Goal: Transaction & Acquisition: Purchase product/service

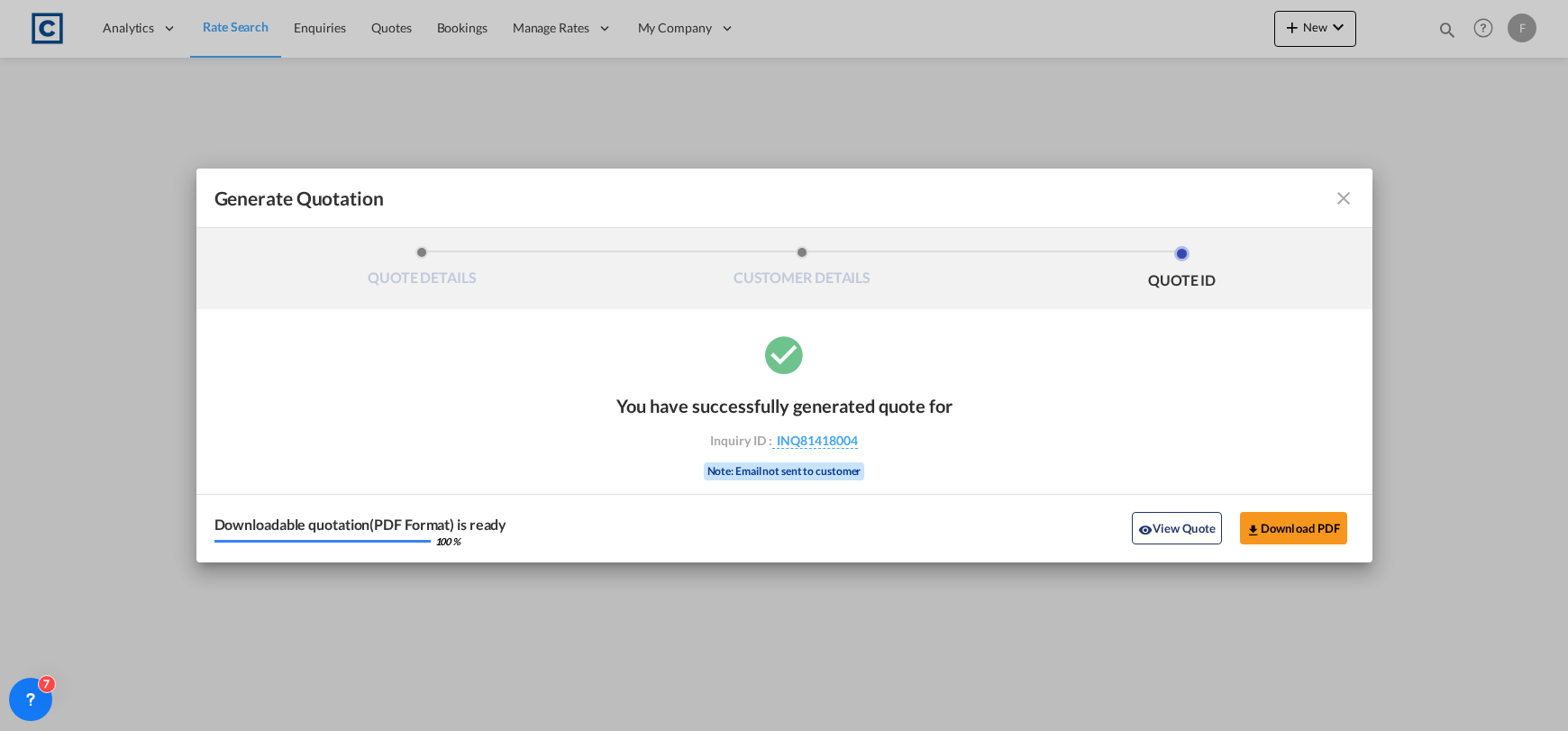
click at [1340, 193] on md-icon "icon-close fg-AAA8AD cursor m-0" at bounding box center [1344, 198] width 22 height 22
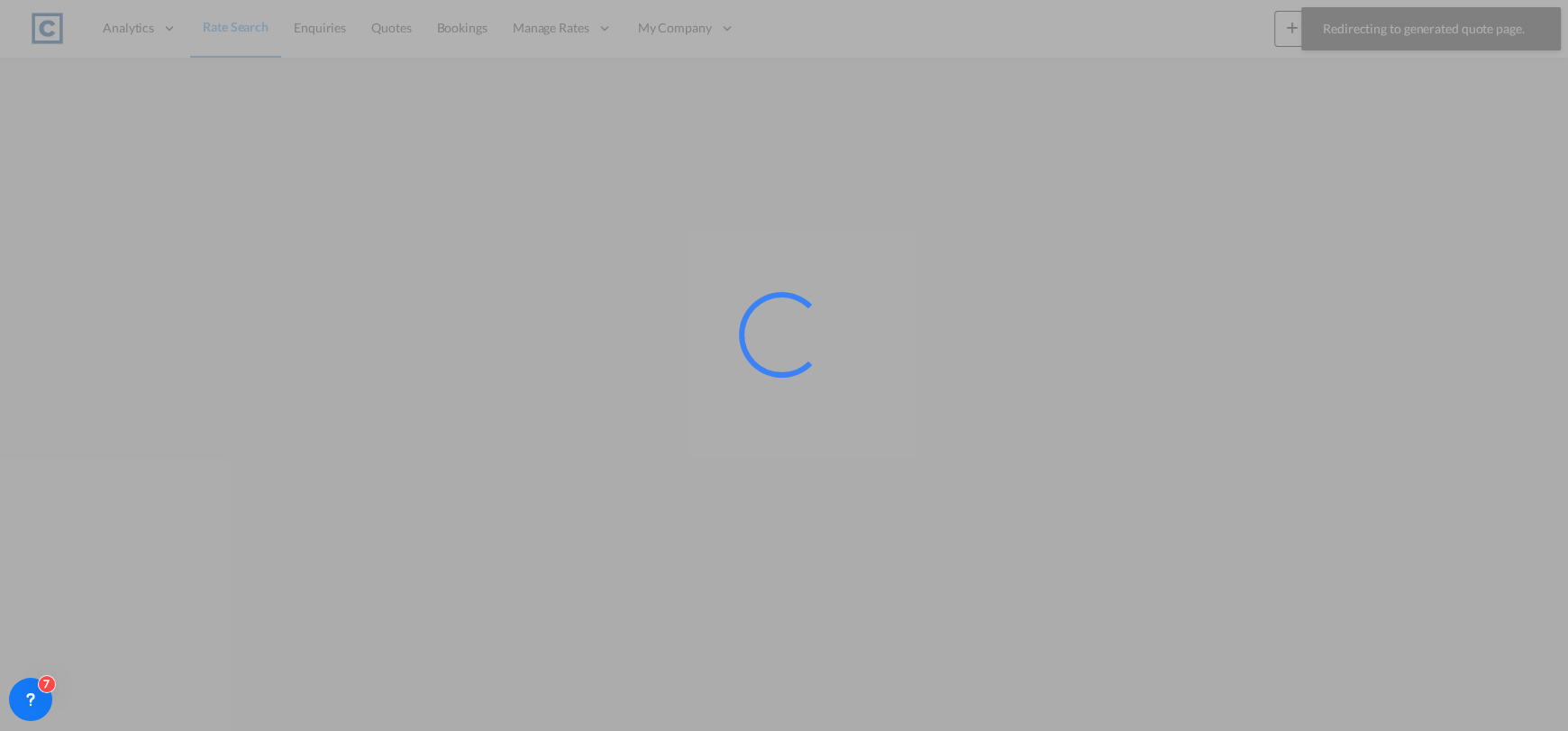
click at [176, 91] on div at bounding box center [784, 365] width 1568 height 731
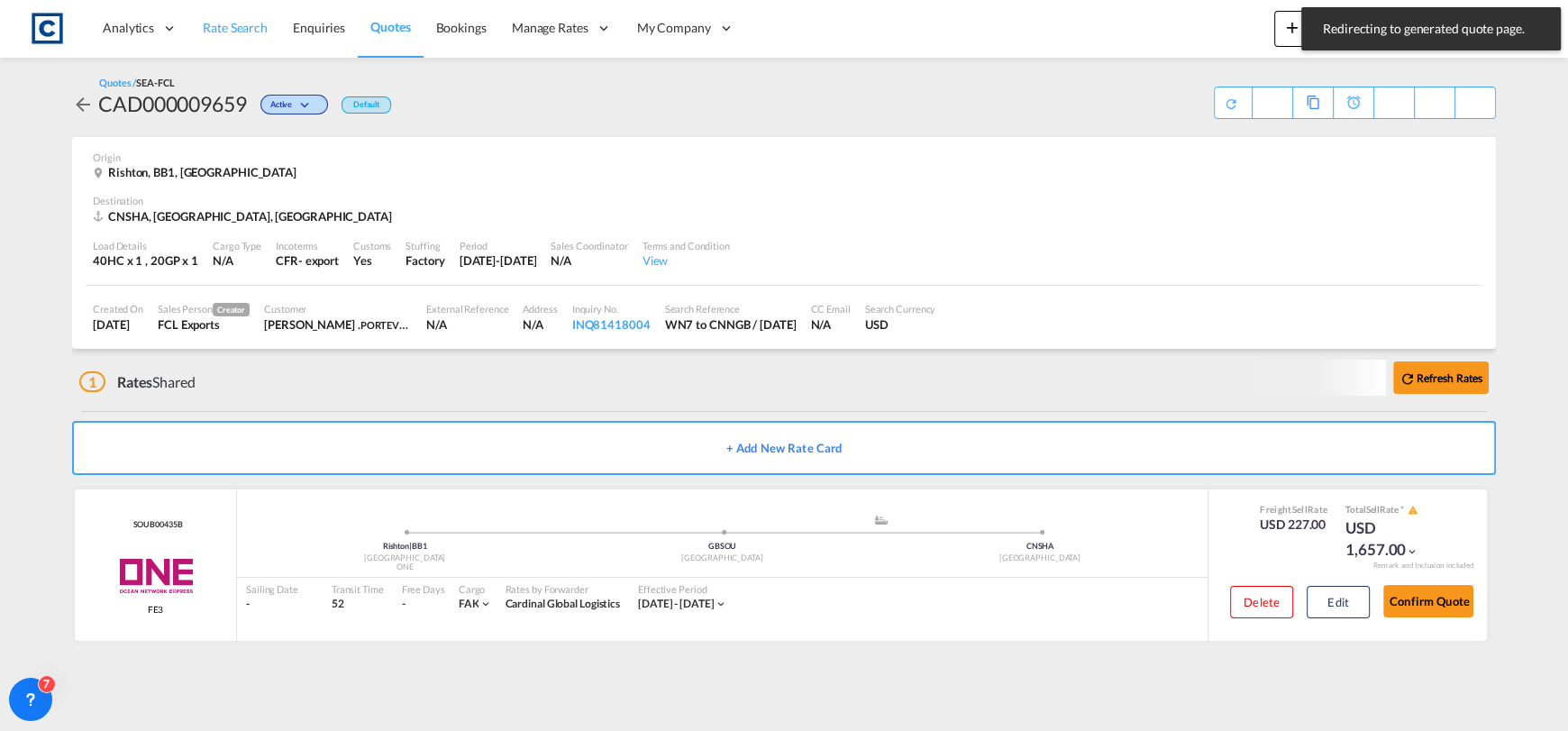
click at [253, 28] on span "Rate Search" at bounding box center [236, 27] width 65 height 16
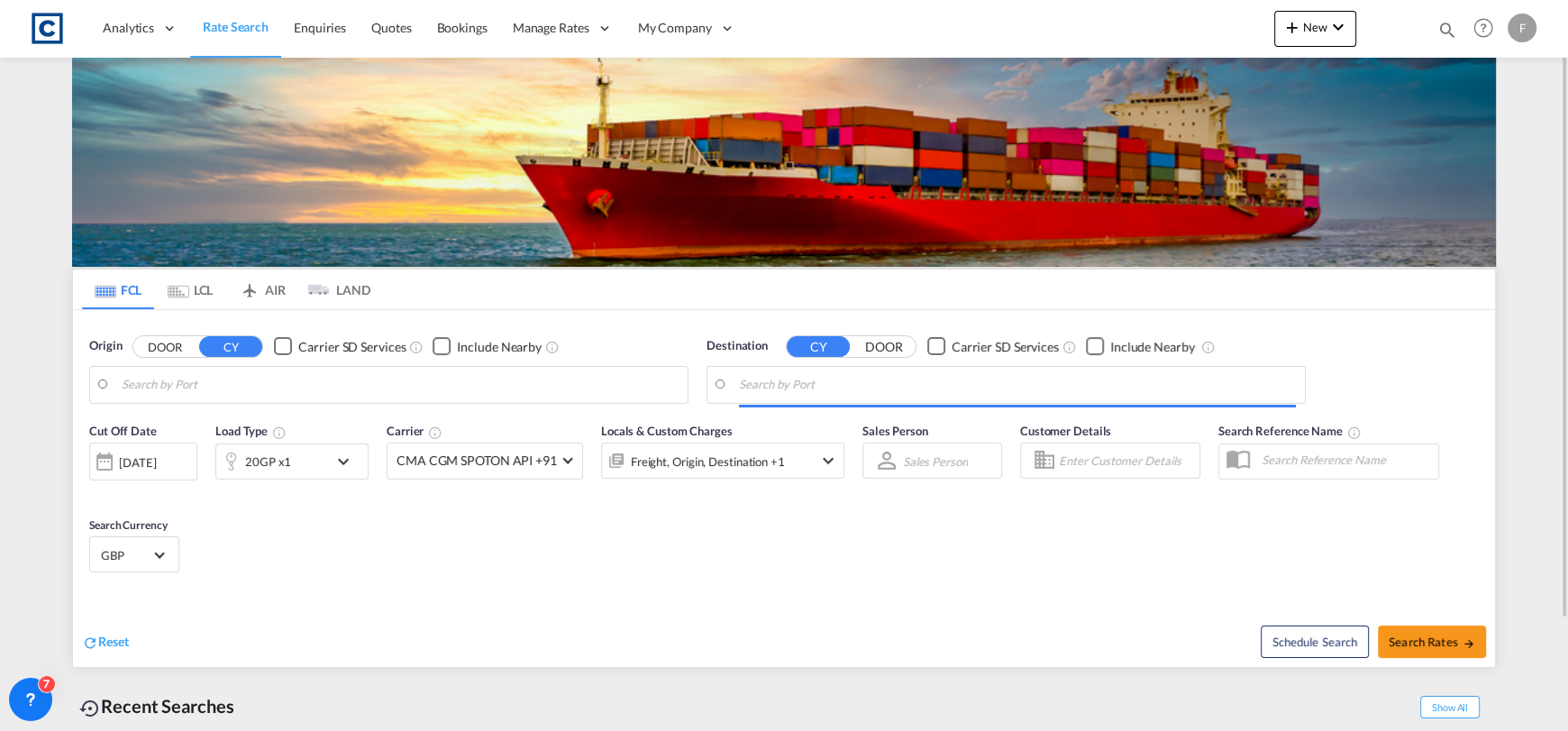
type input "GB-PR6, Chorley"
type input "Haiphong, VNHPH"
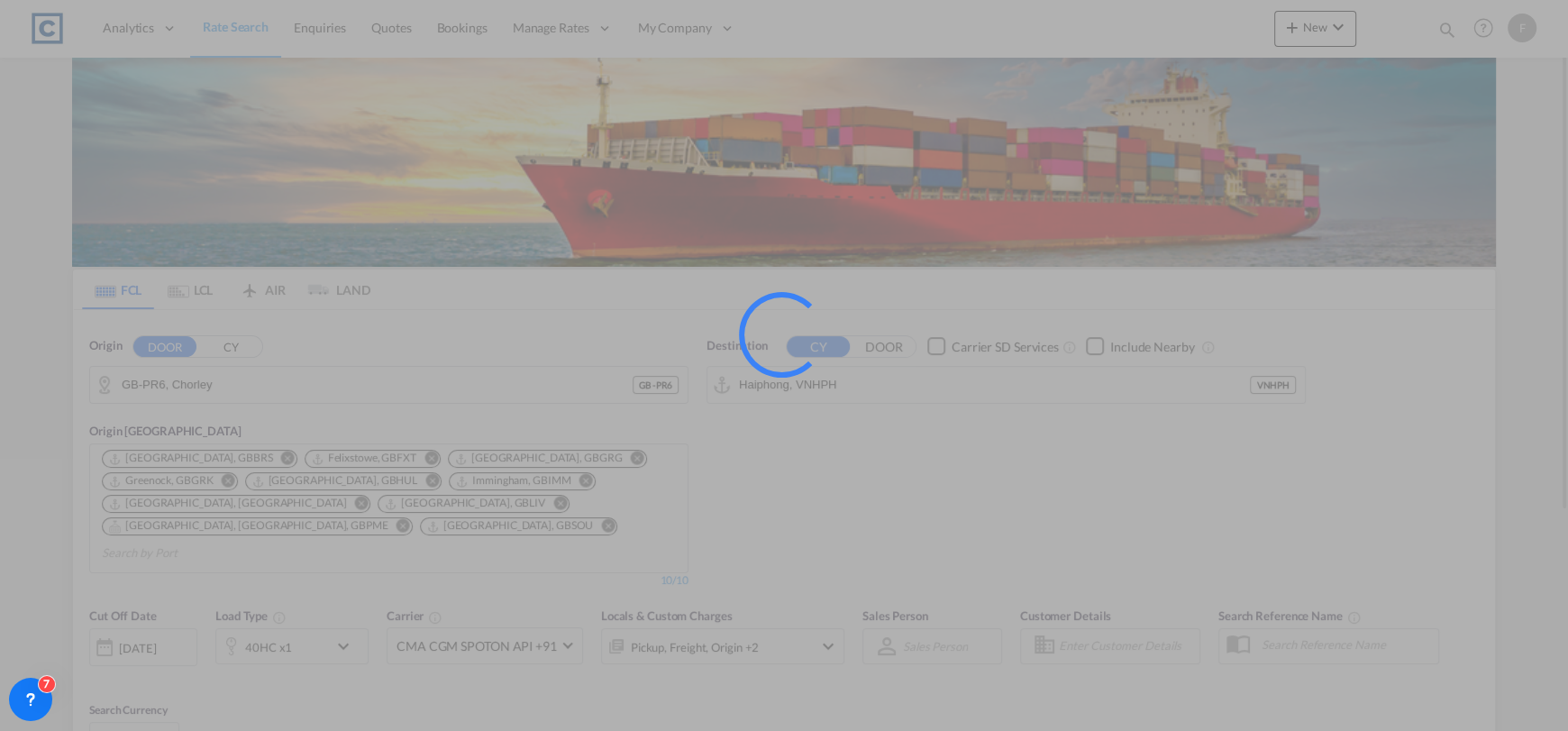
click at [226, 386] on div at bounding box center [784, 365] width 1568 height 731
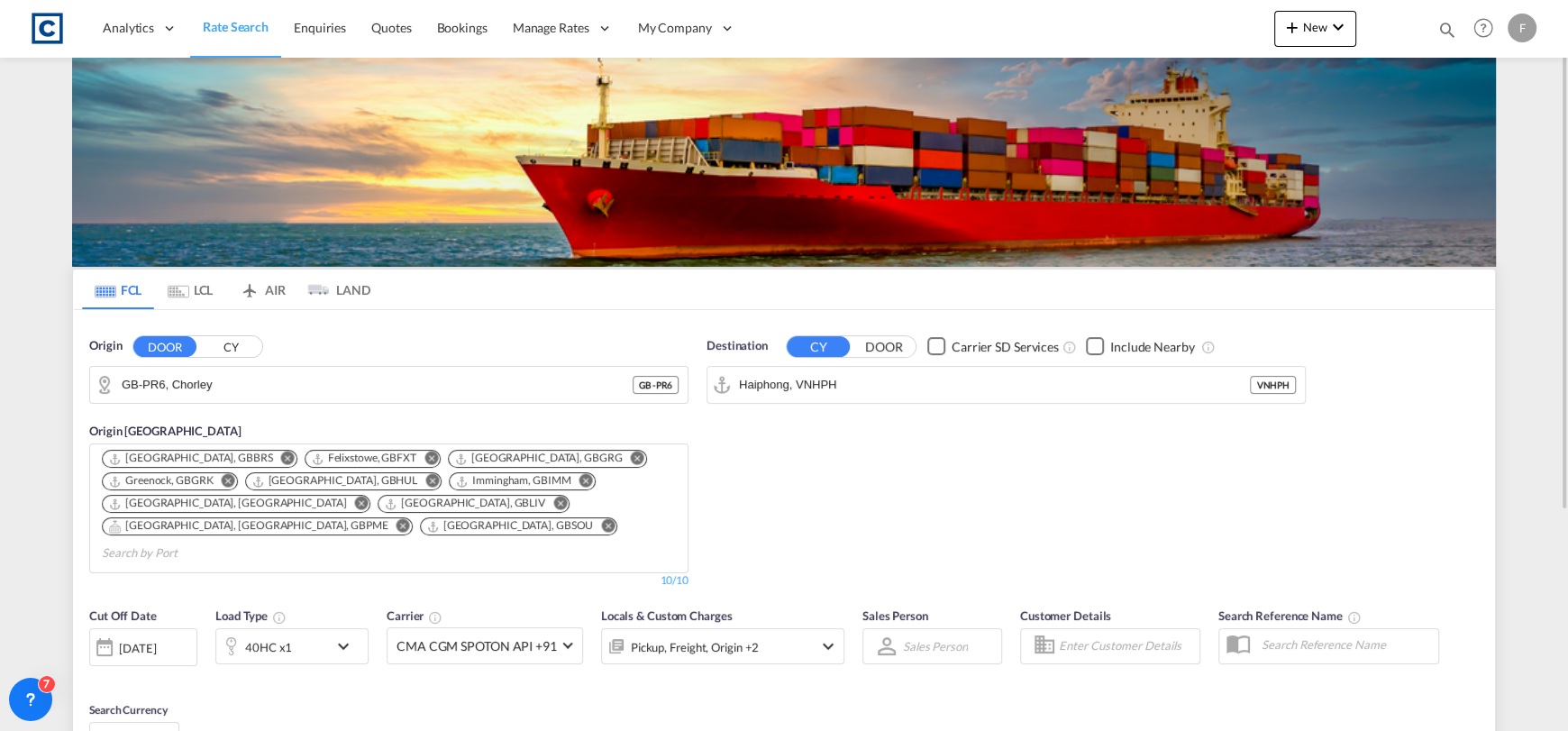
click at [234, 333] on div "Origin DOOR CY GB-PR6, Chorley GB - PR6 Origin [GEOGRAPHIC_DATA] [GEOGRAPHIC_DA…" at bounding box center [389, 462] width 618 height 269
click at [236, 339] on button "CY" at bounding box center [231, 345] width 63 height 21
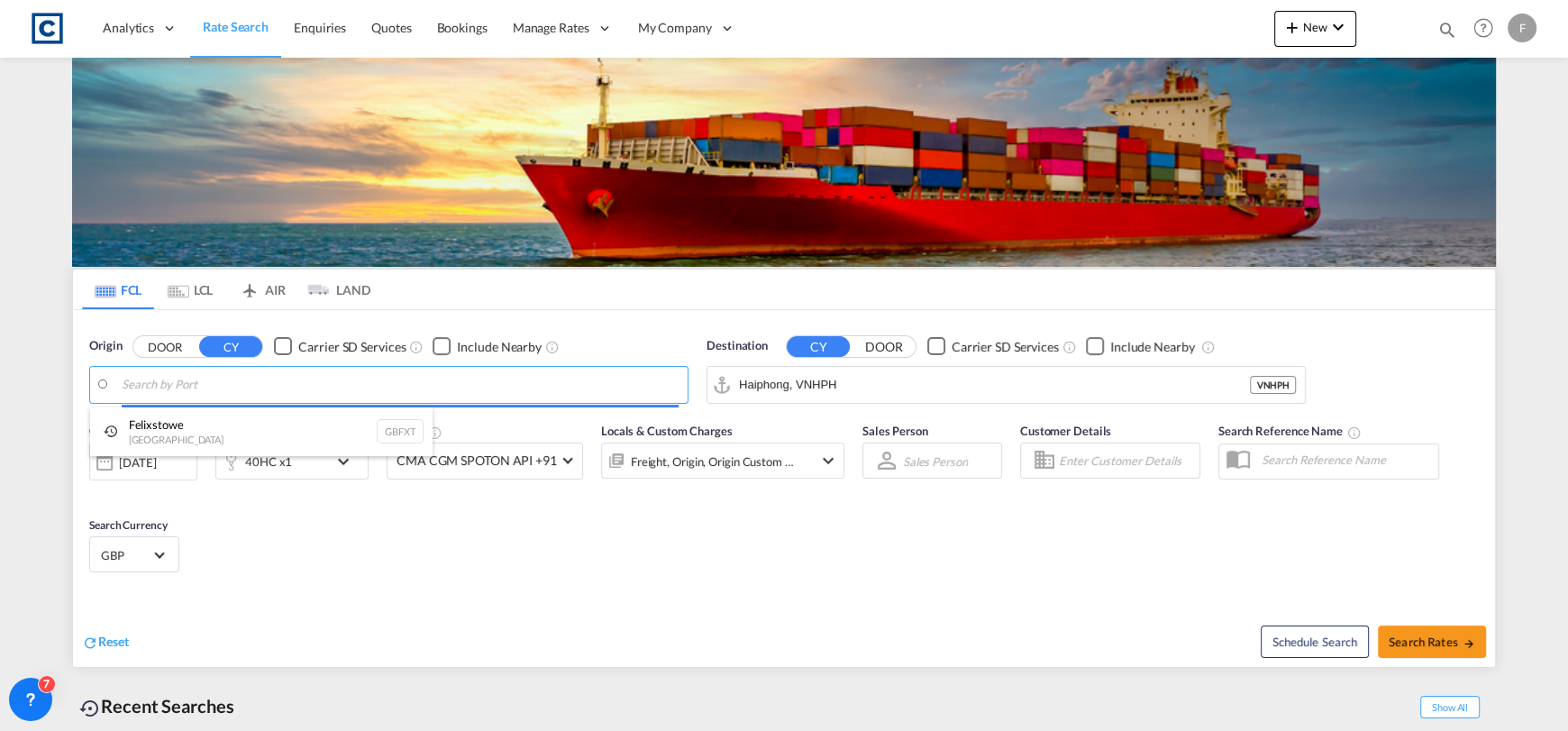
click at [245, 377] on body "Analytics Reports Dashboard Rate Search Enquiries Quotes Bookings" at bounding box center [784, 365] width 1568 height 731
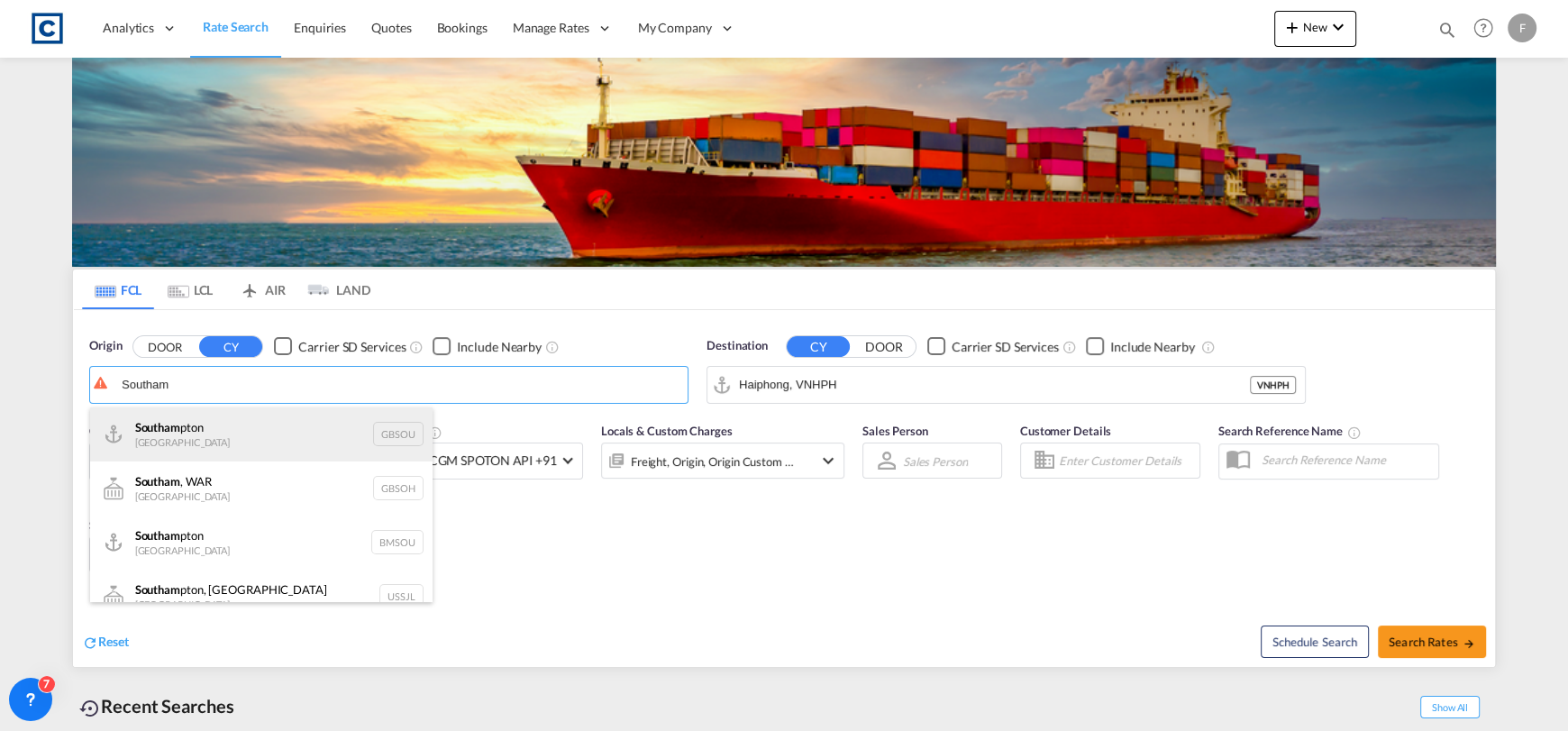
click at [269, 420] on div "Southam pton [GEOGRAPHIC_DATA] GBSOU" at bounding box center [261, 434] width 343 height 54
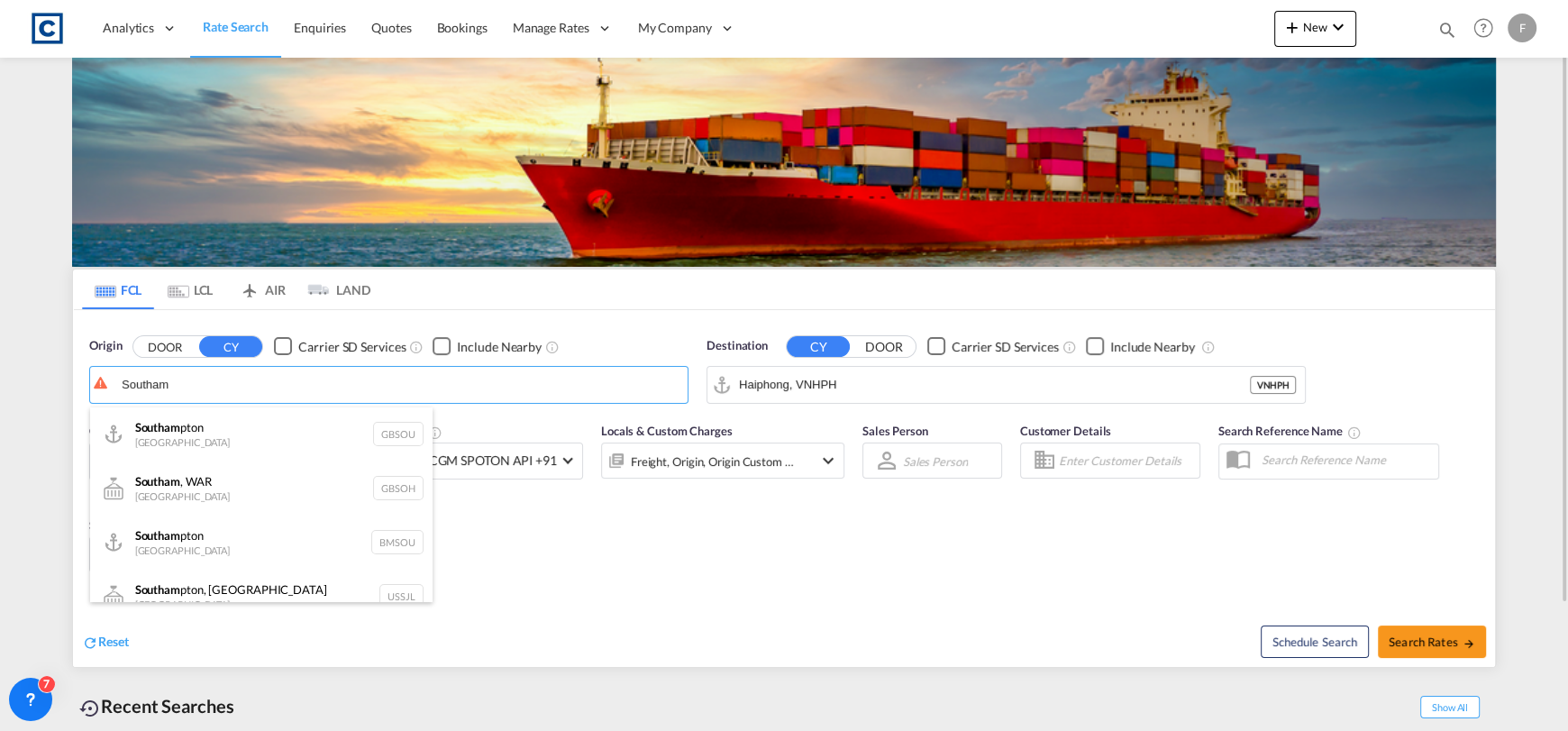
type input "[GEOGRAPHIC_DATA], GBSOU"
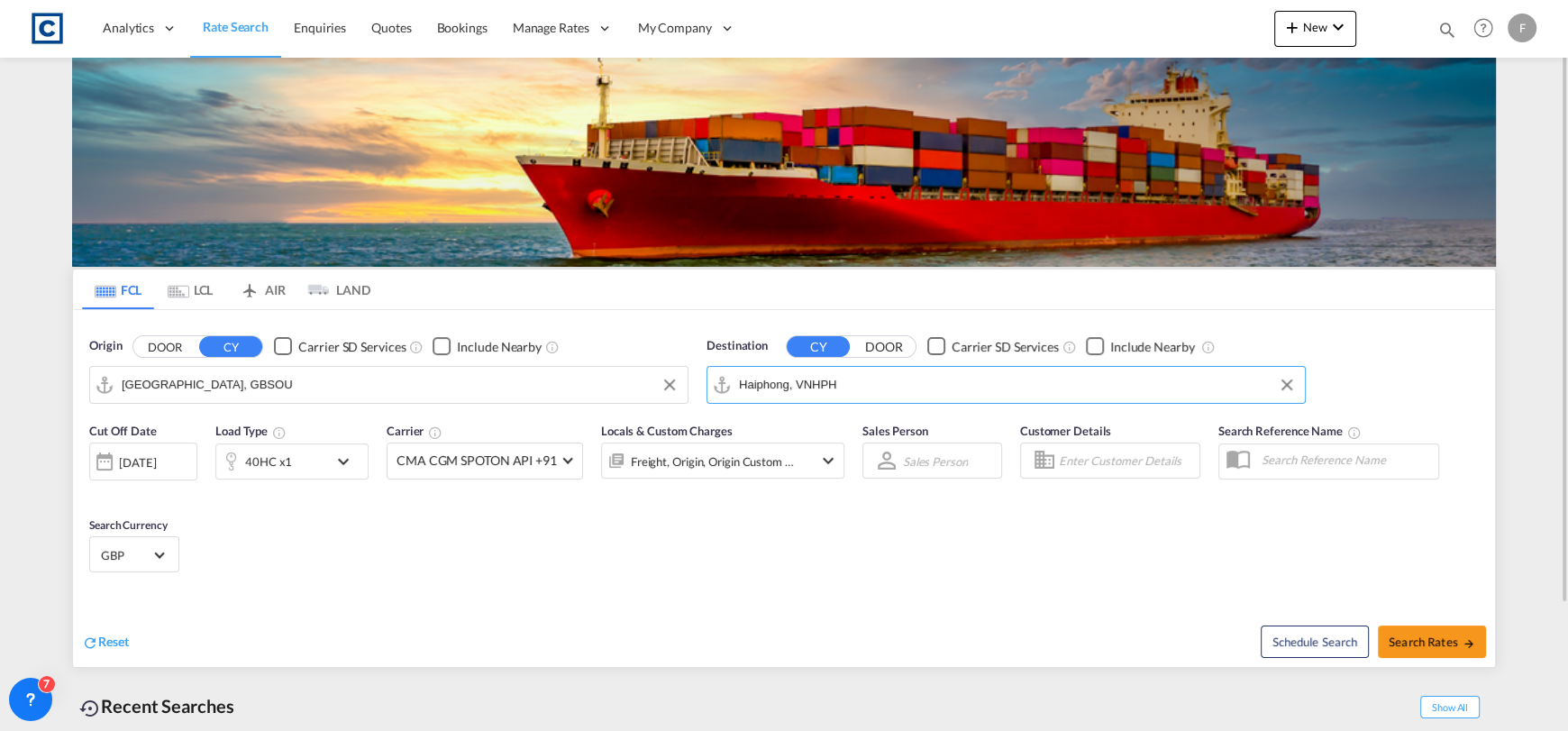
click at [855, 381] on input "Haiphong, VNHPH" at bounding box center [1017, 385] width 557 height 27
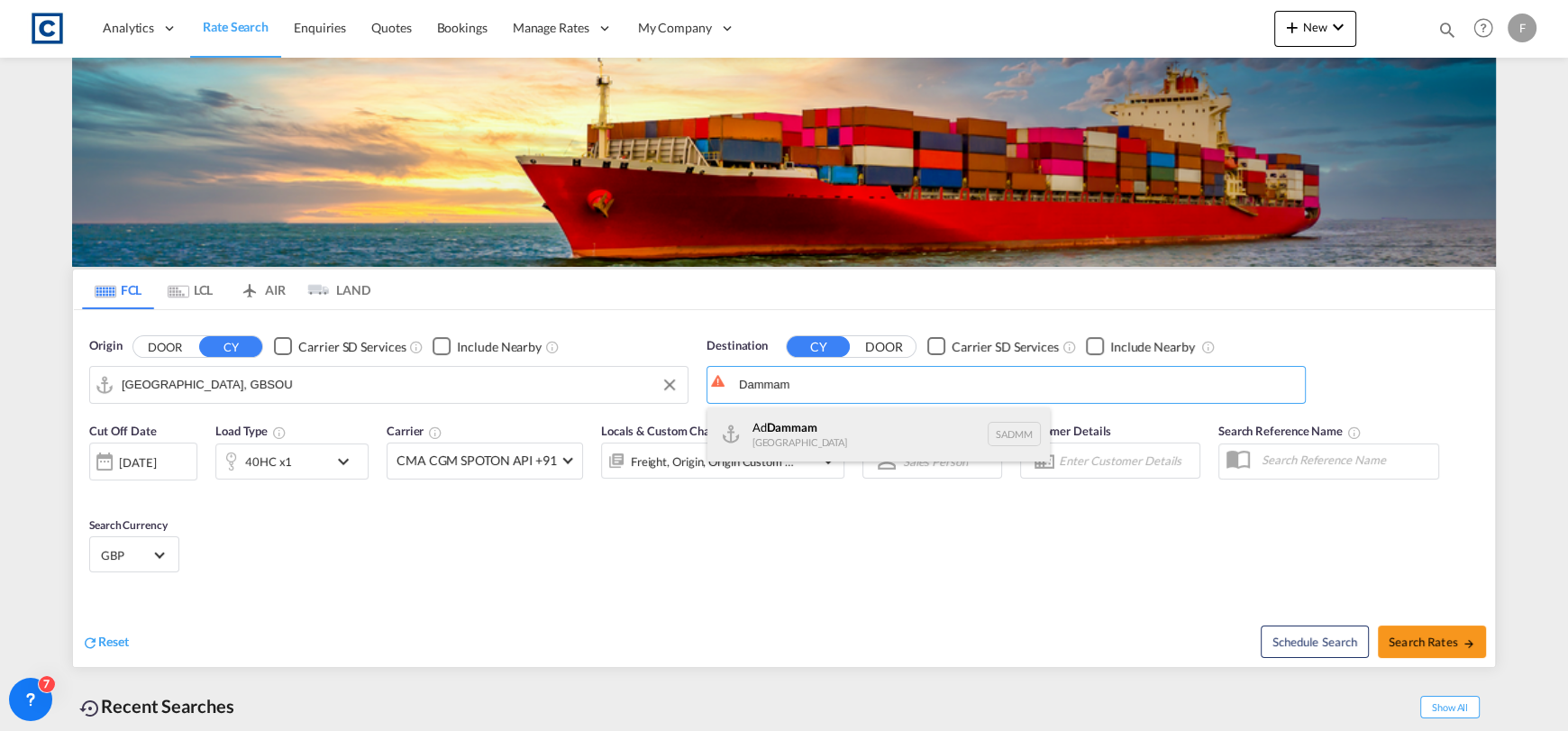
click at [893, 440] on div "Ad Dammam [GEOGRAPHIC_DATA] [GEOGRAPHIC_DATA]" at bounding box center [879, 434] width 343 height 54
type input "Ad Dammam, SADMM"
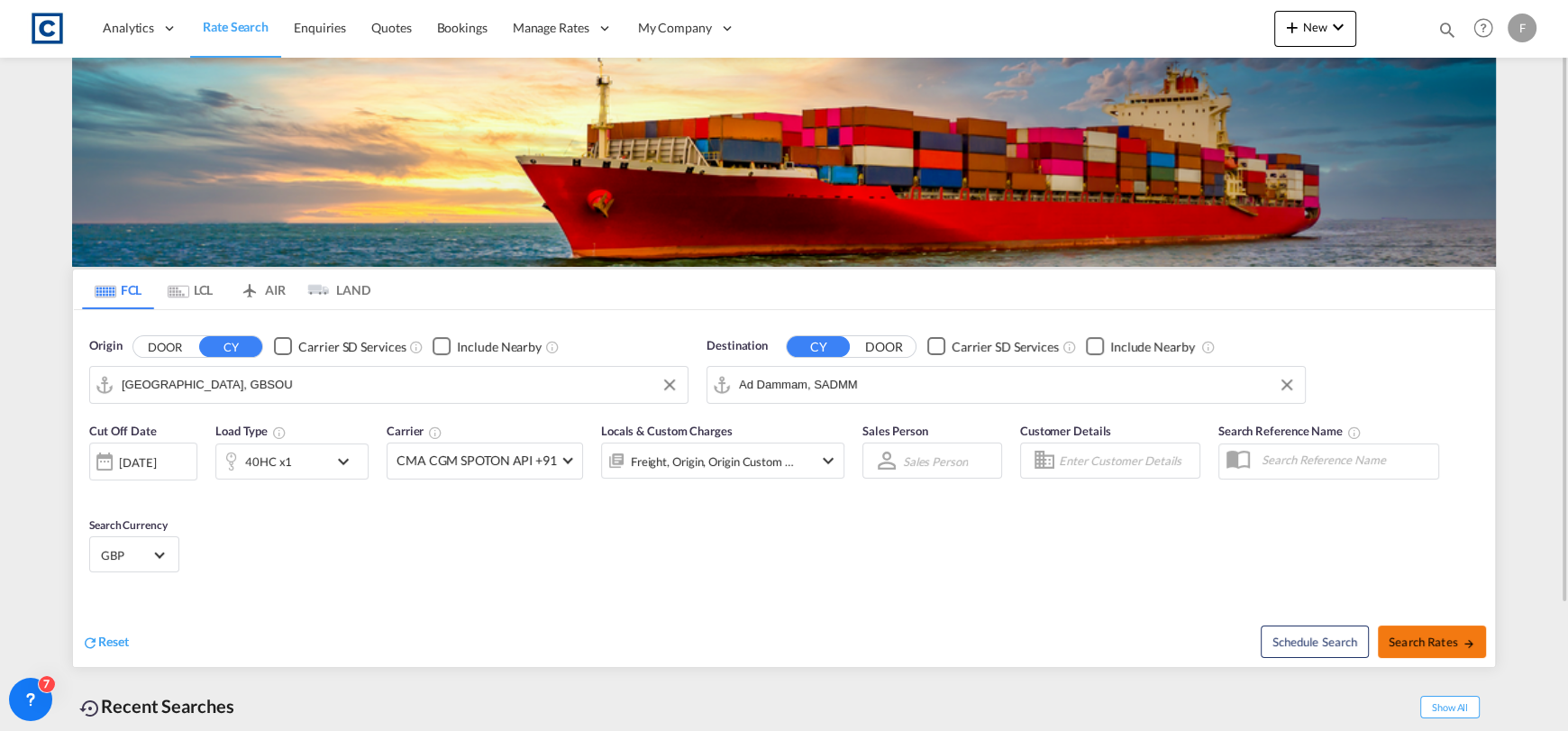
click at [1437, 646] on span "Search Rates" at bounding box center [1433, 641] width 86 height 15
type input "GBSOU to SADMM / [DATE]"
